Goal: Transaction & Acquisition: Purchase product/service

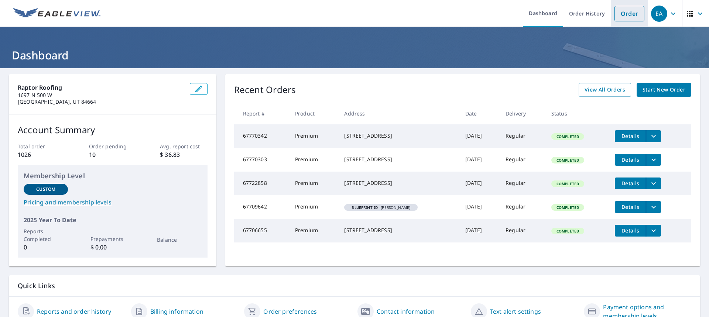
click at [613, 0] on li "Order" at bounding box center [628, 13] width 37 height 27
click at [614, 4] on li "Order" at bounding box center [628, 13] width 37 height 27
click at [614, 19] on link "Order" at bounding box center [629, 14] width 30 height 16
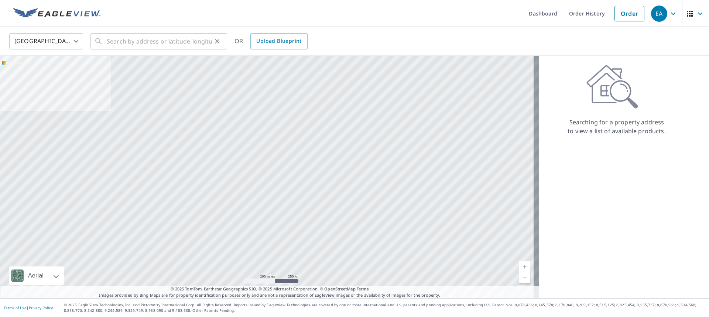
click at [106, 41] on div "​" at bounding box center [158, 41] width 137 height 16
paste input "[STREET_ADDRESS][PERSON_NAME]"
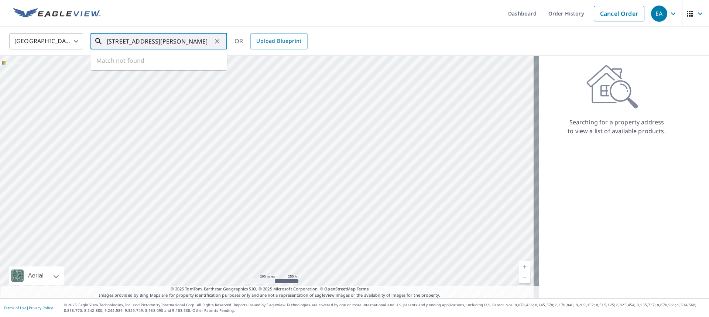
scroll to position [0, 28]
click at [125, 66] on span "[STREET_ADDRESS]" at bounding box center [163, 62] width 116 height 9
type input "[STREET_ADDRESS][PERSON_NAME]"
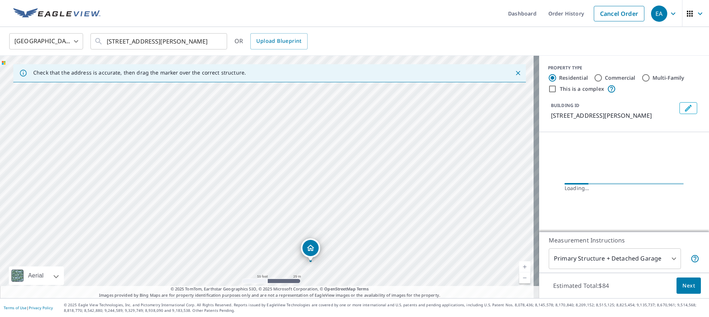
drag, startPoint x: 307, startPoint y: 257, endPoint x: 310, endPoint y: 259, distance: 4.3
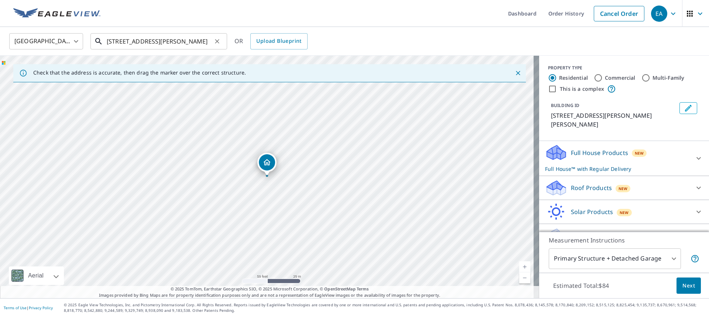
click at [193, 35] on input "[STREET_ADDRESS][PERSON_NAME]" at bounding box center [159, 41] width 105 height 21
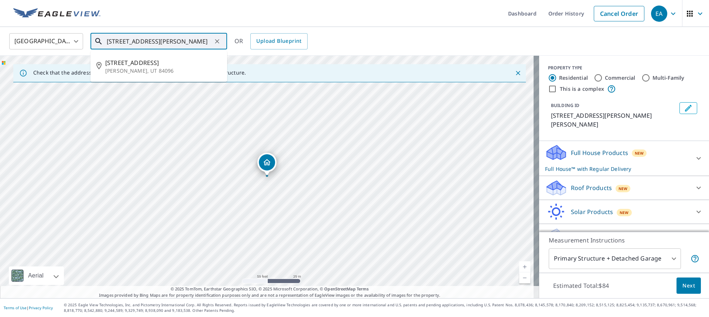
click at [187, 53] on ul "[STREET_ADDRESS][PERSON_NAME]" at bounding box center [158, 66] width 137 height 31
click at [183, 66] on span "[STREET_ADDRESS]" at bounding box center [163, 62] width 116 height 9
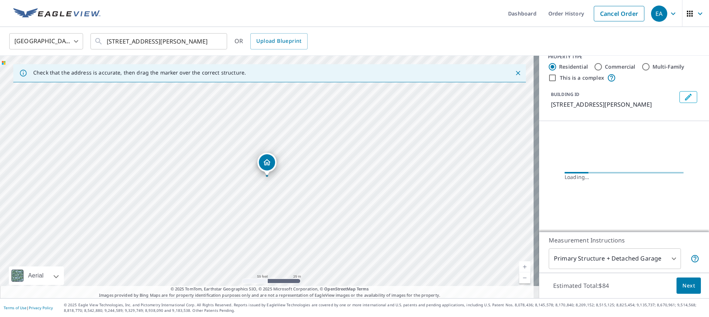
scroll to position [16, 0]
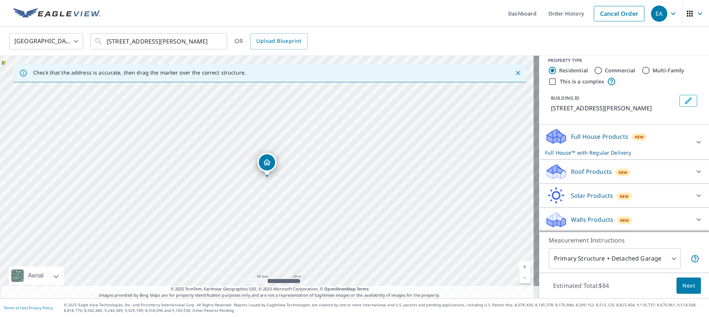
click at [600, 167] on p "Roof Products" at bounding box center [591, 171] width 41 height 9
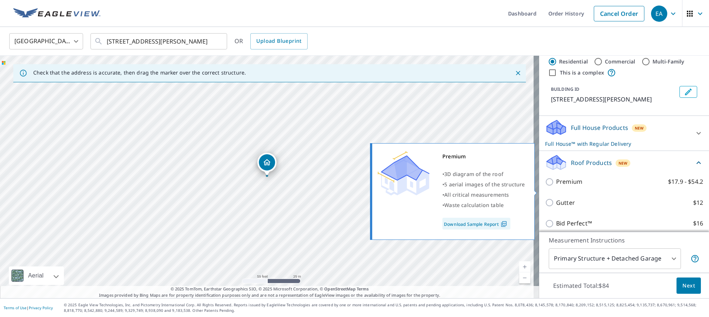
click at [578, 186] on label "Premium $17.9 - $54.2" at bounding box center [629, 181] width 147 height 9
click at [556, 186] on input "Premium $17.9 - $54.2" at bounding box center [550, 182] width 11 height 9
checkbox input "true"
checkbox input "false"
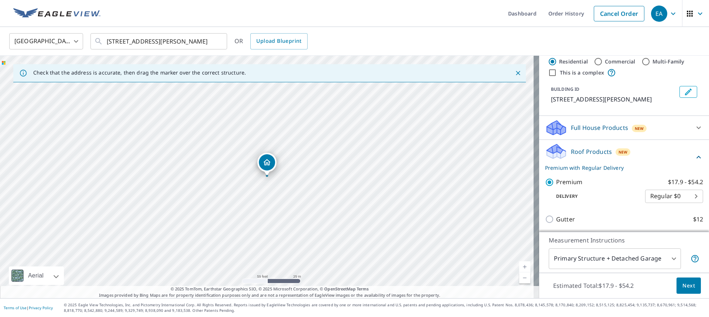
click at [682, 283] on span "Next" at bounding box center [688, 285] width 13 height 9
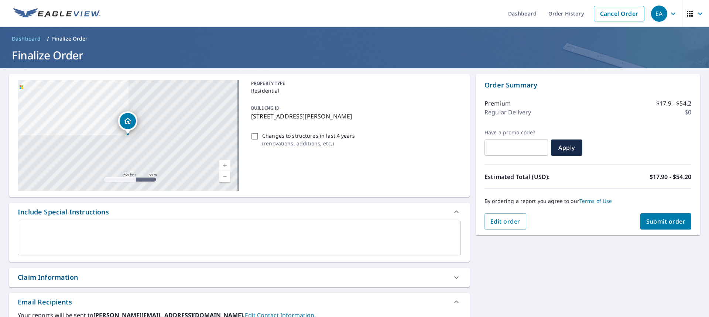
click at [662, 220] on span "Submit order" at bounding box center [665, 221] width 39 height 8
checkbox input "true"
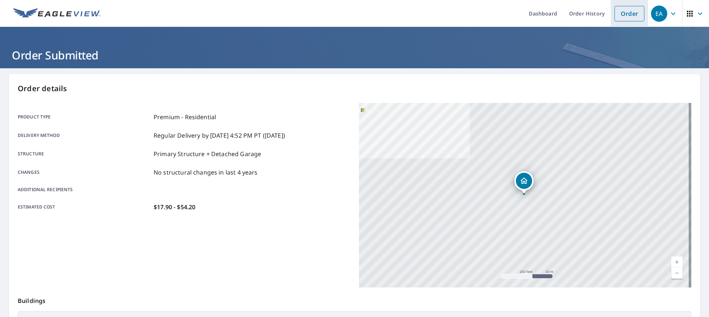
click at [632, 22] on li "Order" at bounding box center [628, 13] width 37 height 27
click at [628, 16] on link "Order" at bounding box center [629, 14] width 30 height 16
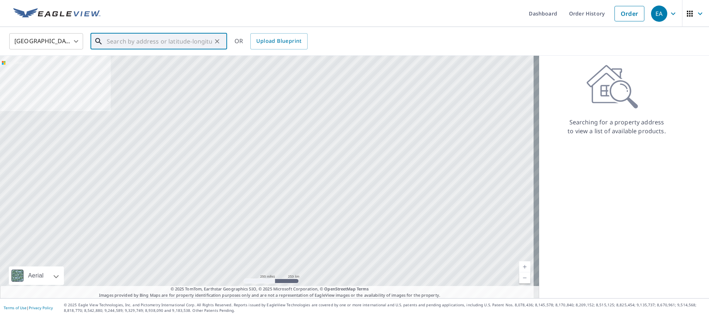
click at [158, 35] on input "text" at bounding box center [159, 41] width 105 height 21
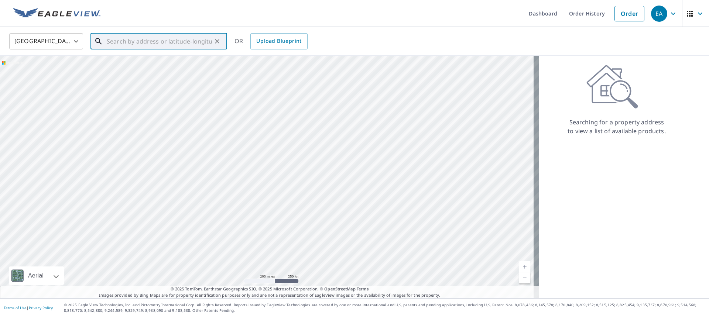
paste input "922 [GEOGRAPHIC_DATA][STREET_ADDRESS]"
click at [157, 58] on span "922 S 820 E" at bounding box center [163, 62] width 116 height 9
type input "[STREET_ADDRESS]"
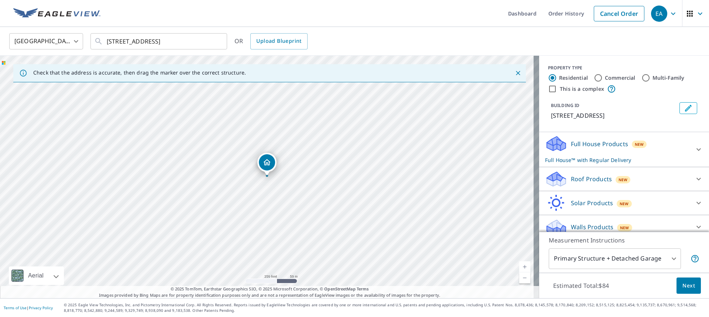
click at [583, 179] on p "Roof Products" at bounding box center [591, 179] width 41 height 9
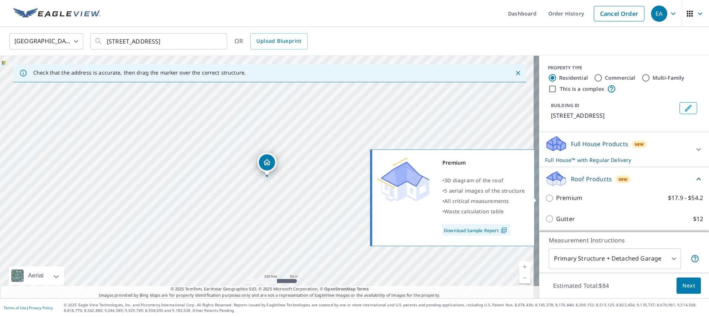
click at [565, 198] on p "Premium" at bounding box center [569, 197] width 26 height 9
click at [556, 198] on input "Premium $17.9 - $54.2" at bounding box center [550, 198] width 11 height 9
checkbox input "true"
checkbox input "false"
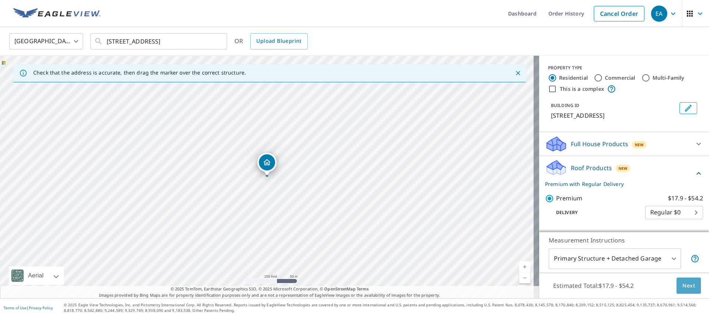
click at [693, 283] on button "Next" at bounding box center [688, 286] width 24 height 17
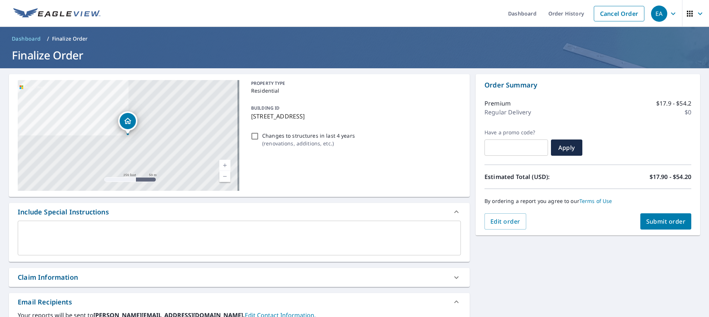
click at [666, 223] on span "Submit order" at bounding box center [665, 221] width 39 height 8
checkbox input "true"
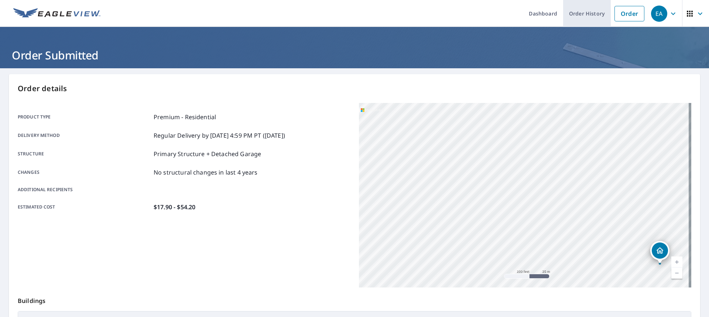
click at [583, 19] on link "Order History" at bounding box center [587, 13] width 48 height 27
